Goal: Obtain resource: Download file/media

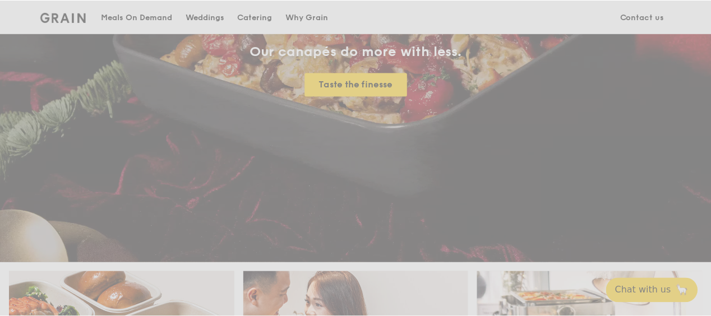
scroll to position [224, 0]
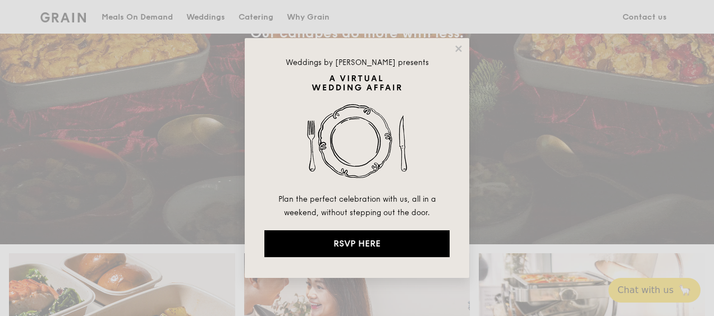
click at [461, 42] on div "Weddings by [PERSON_NAME] presents Plan the perfect celebration with us, all in…" at bounding box center [357, 158] width 224 height 240
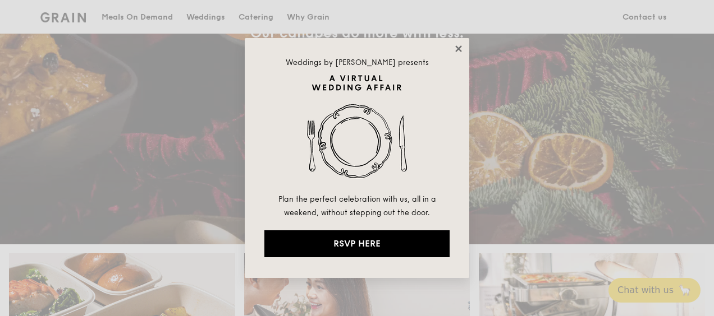
click at [461, 45] on icon at bounding box center [458, 49] width 10 height 10
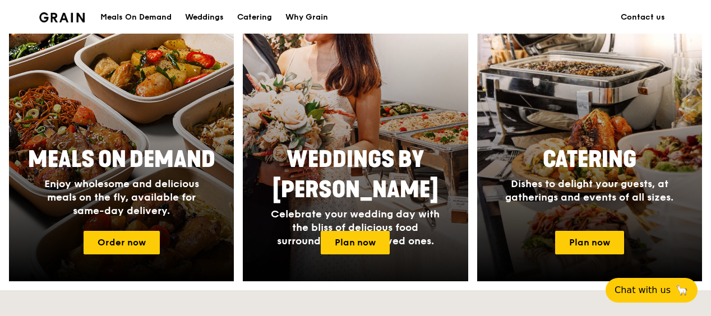
scroll to position [505, 0]
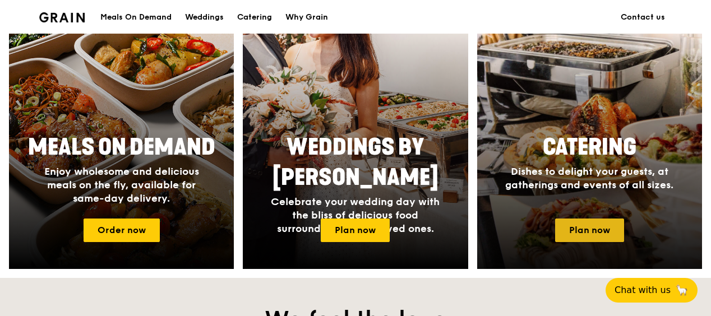
click at [614, 242] on link "Plan now" at bounding box center [589, 231] width 69 height 24
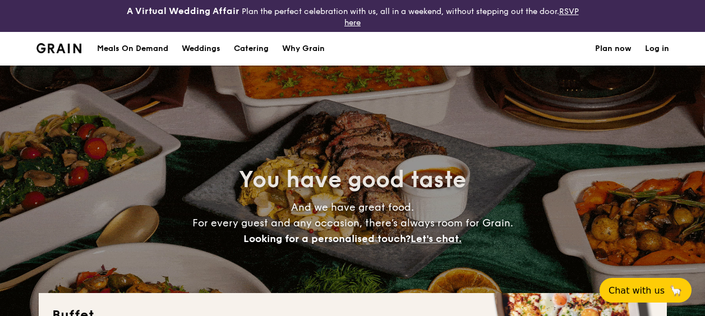
select select
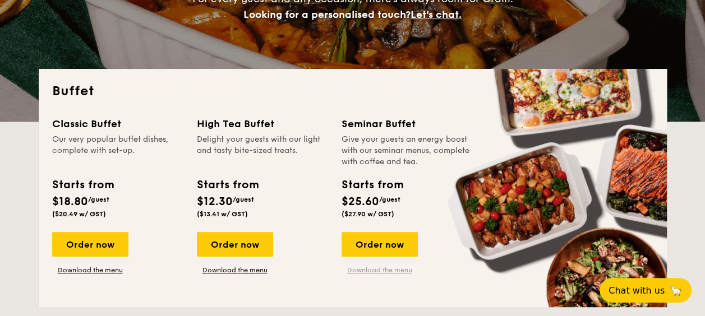
click at [364, 271] on link "Download the menu" at bounding box center [380, 270] width 76 height 9
